Goal: Transaction & Acquisition: Purchase product/service

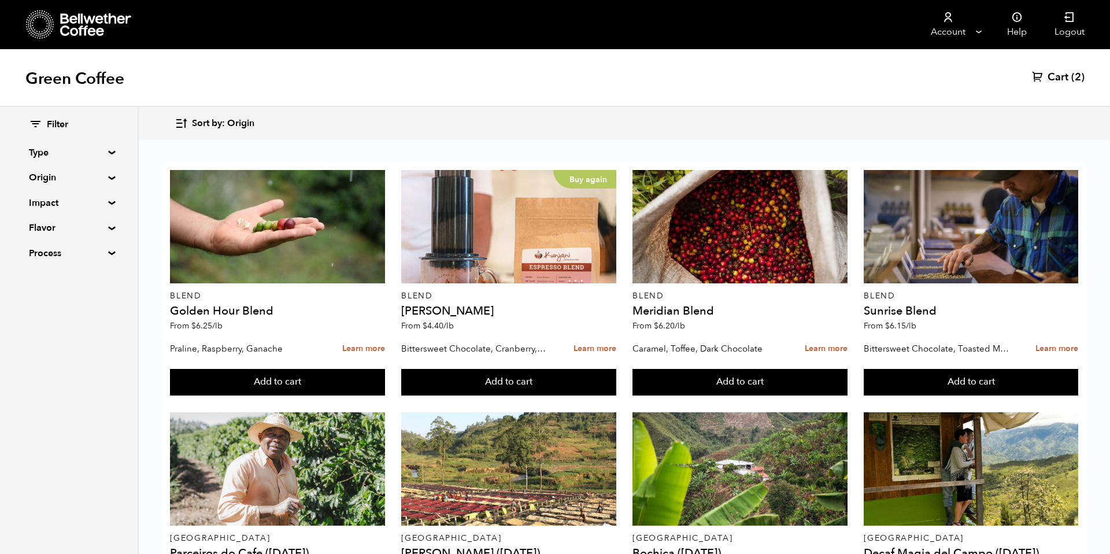
click at [248, 120] on span "Sort by: Origin" at bounding box center [223, 123] width 62 height 13
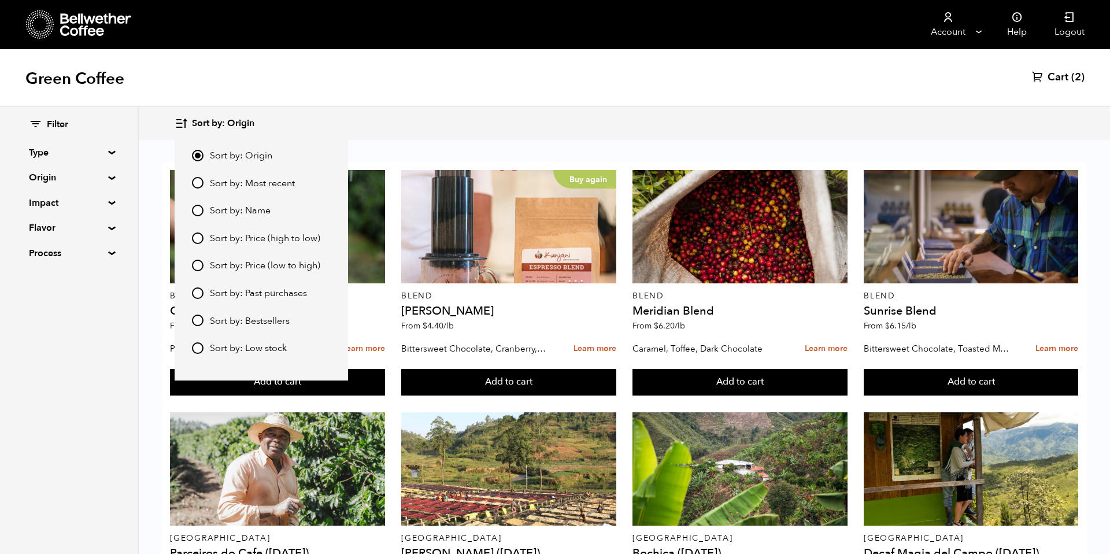
click at [251, 185] on span "Sort by: Most recent" at bounding box center [252, 183] width 85 height 13
click at [203, 185] on input "Sort by: Most recent" at bounding box center [198, 183] width 12 height 12
radio input "true"
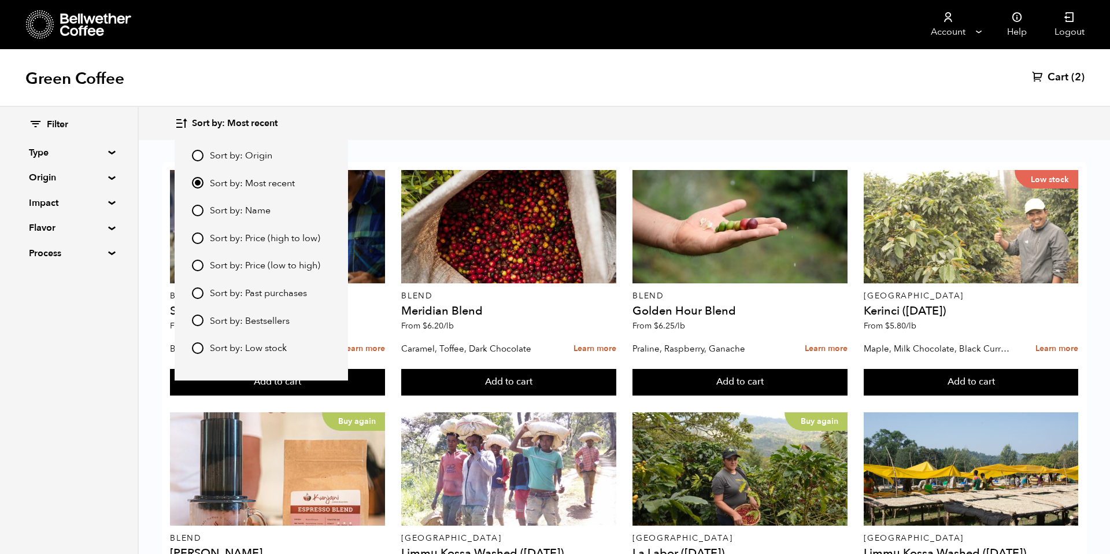
click at [520, 109] on div "Sort by: Most recent Sort by: Origin Sort by: Most recent Sort by: Name Sort by…" at bounding box center [555, 123] width 1110 height 33
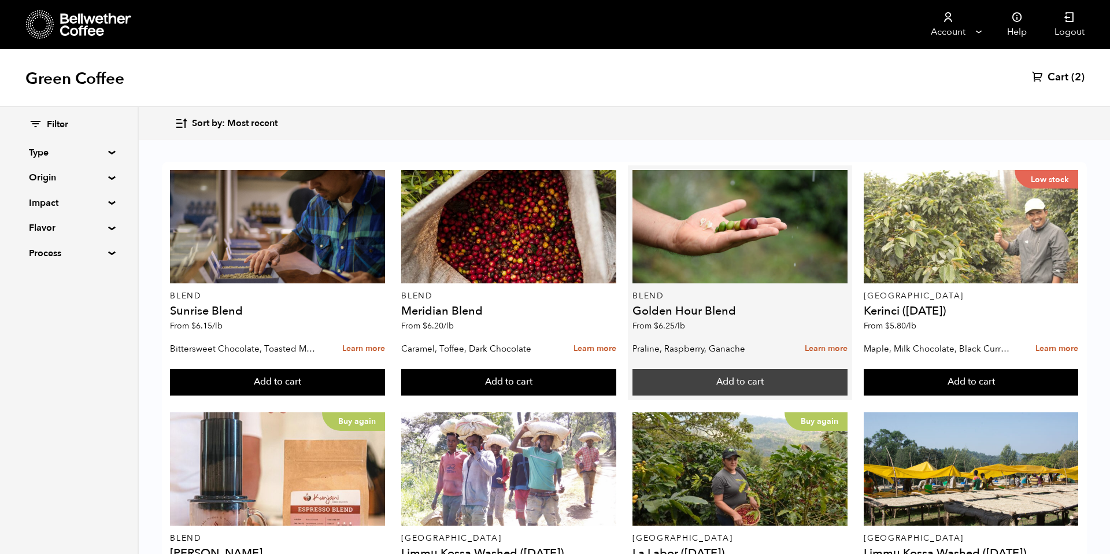
scroll to position [354, 0]
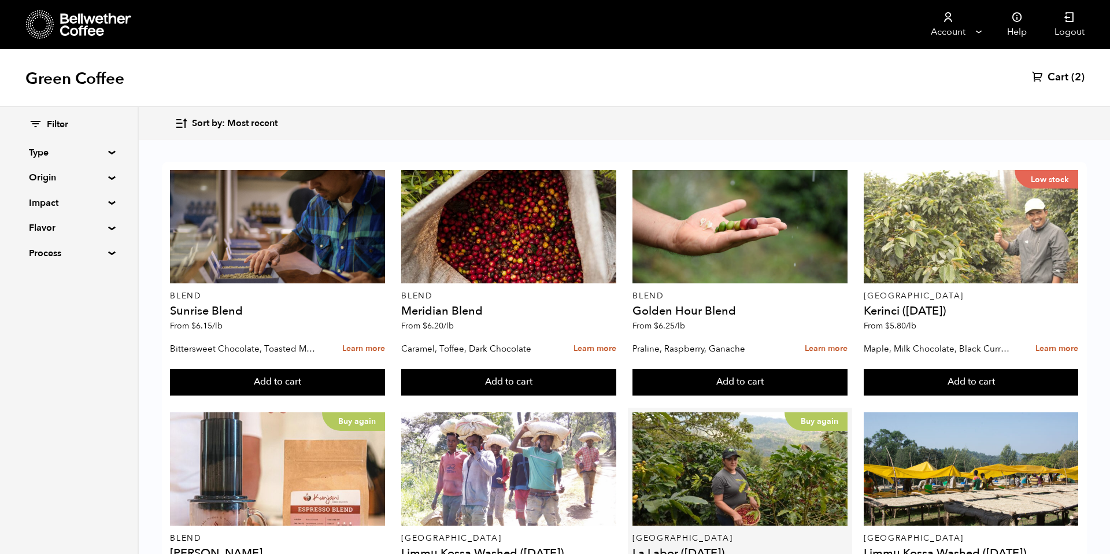
click at [384, 369] on button "Add to cart" at bounding box center [277, 382] width 214 height 27
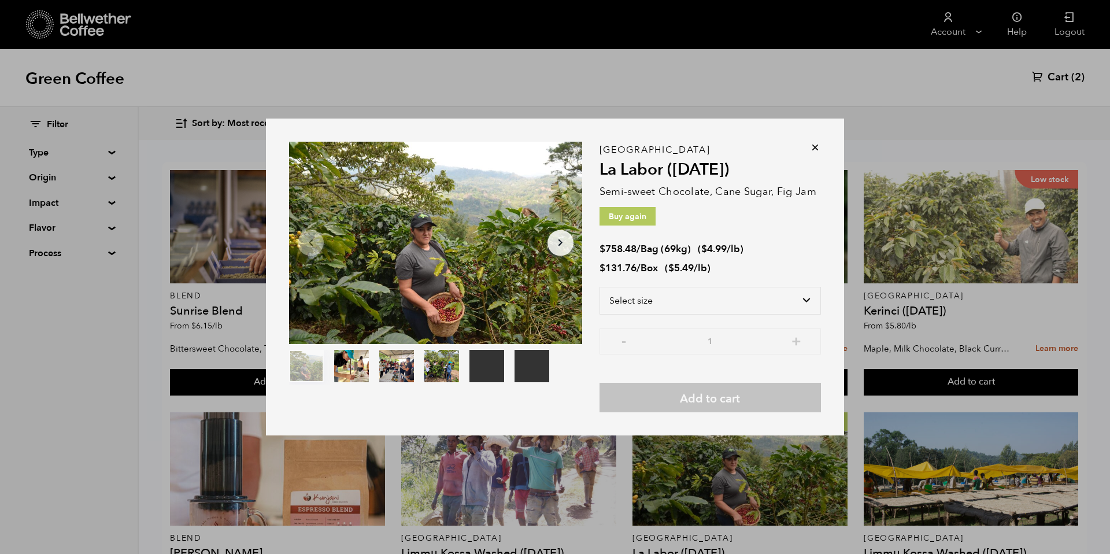
click at [710, 274] on span "( $ 5.49 /lb )" at bounding box center [688, 267] width 46 height 13
click at [709, 292] on select "Select size Bag (69kg) (152 lbs) Box (24 lbs)" at bounding box center [709, 301] width 221 height 28
select select "bag-2"
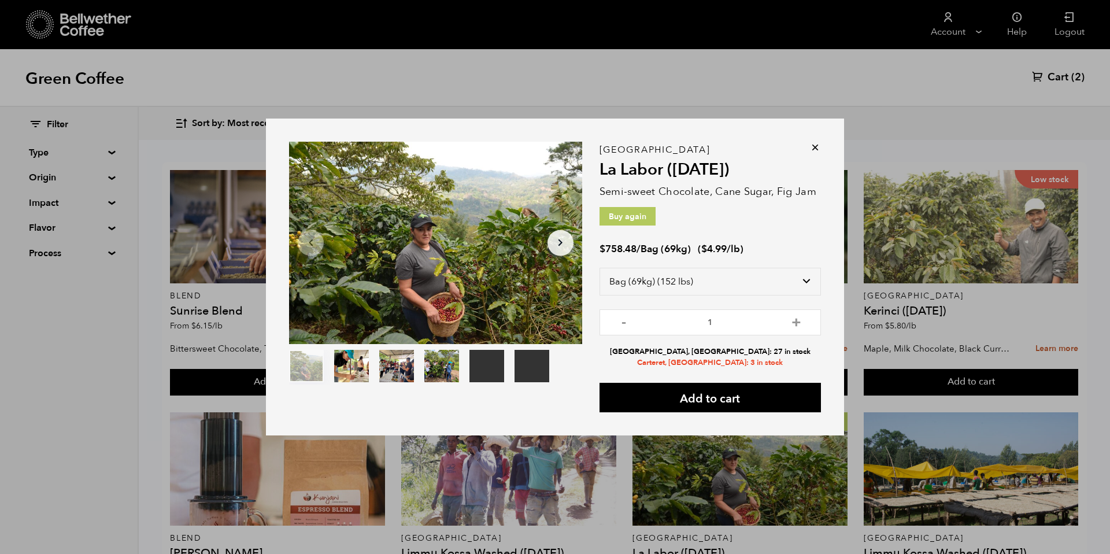
click at [816, 149] on icon at bounding box center [815, 148] width 12 height 12
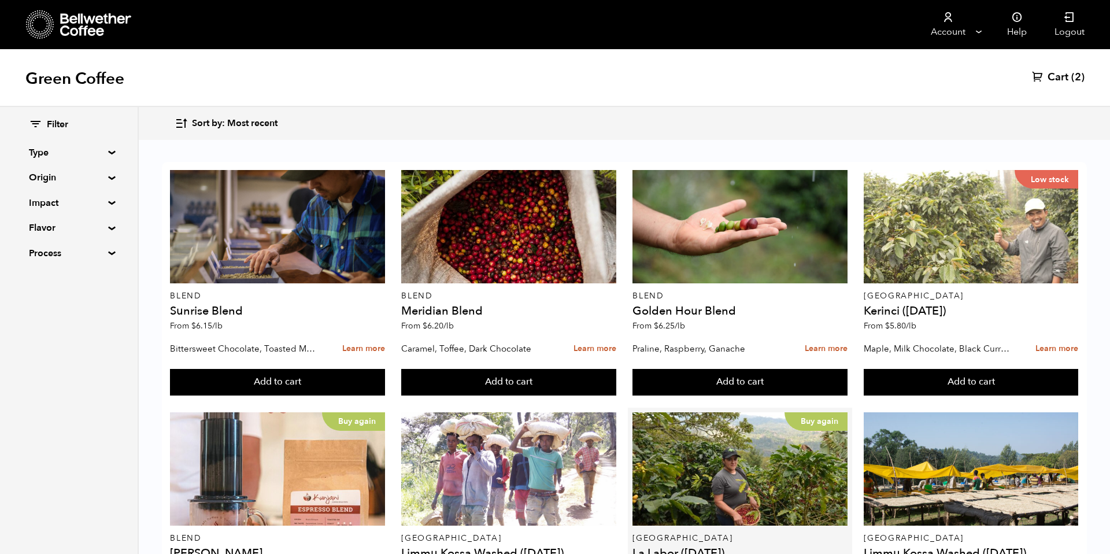
scroll to position [846, 0]
